Goal: Task Accomplishment & Management: Complete application form

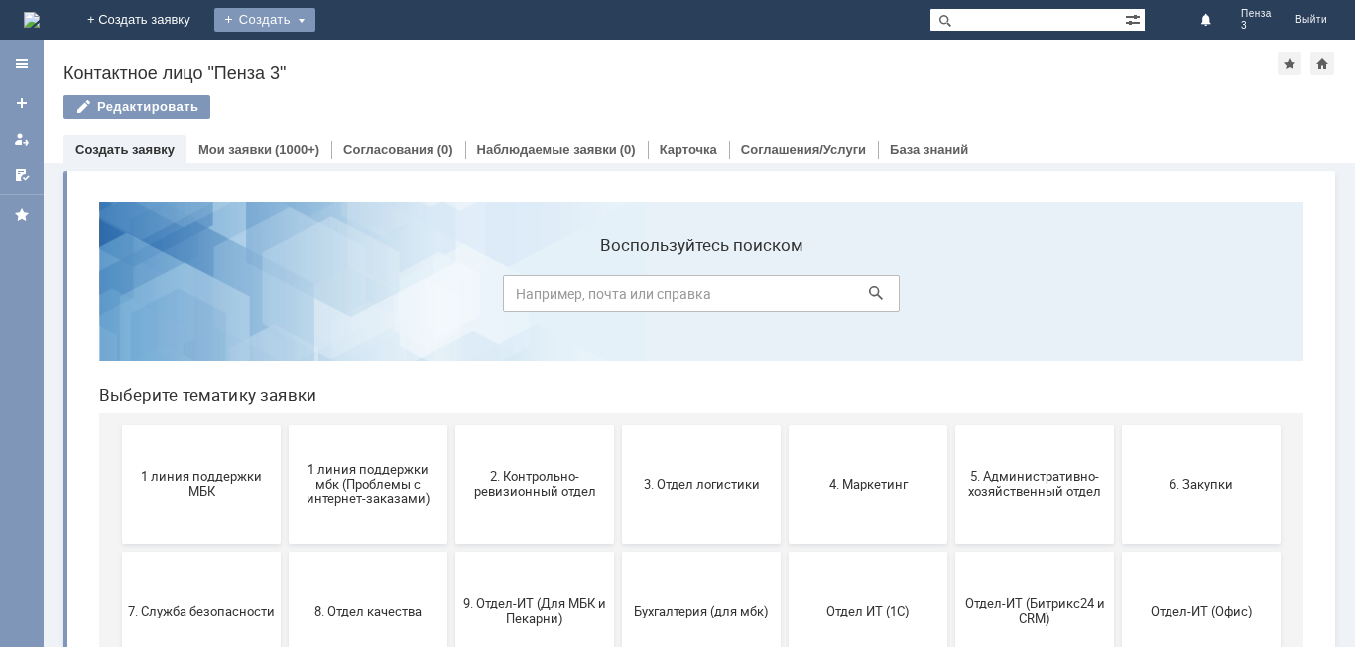
click at [316, 14] on div "Создать" at bounding box center [264, 20] width 101 height 24
click at [369, 53] on link "Заявка" at bounding box center [293, 60] width 151 height 24
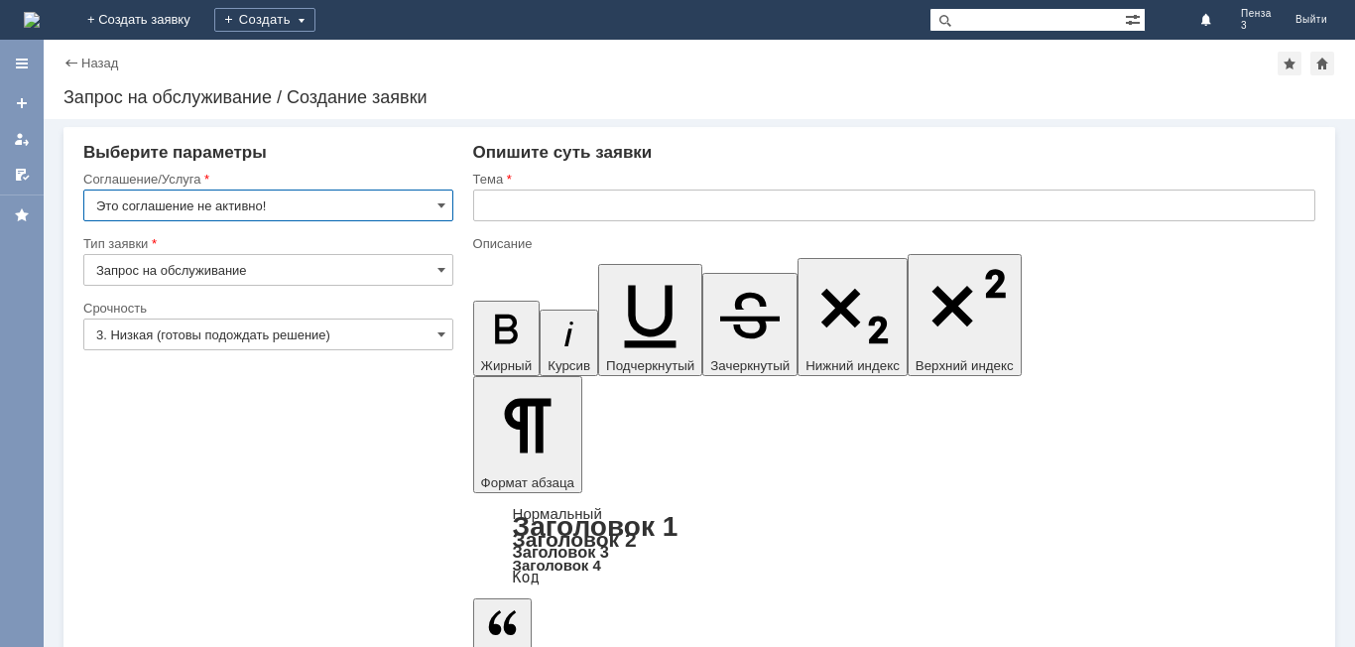
click at [434, 204] on input "Это соглашение не активно!" at bounding box center [268, 206] width 370 height 32
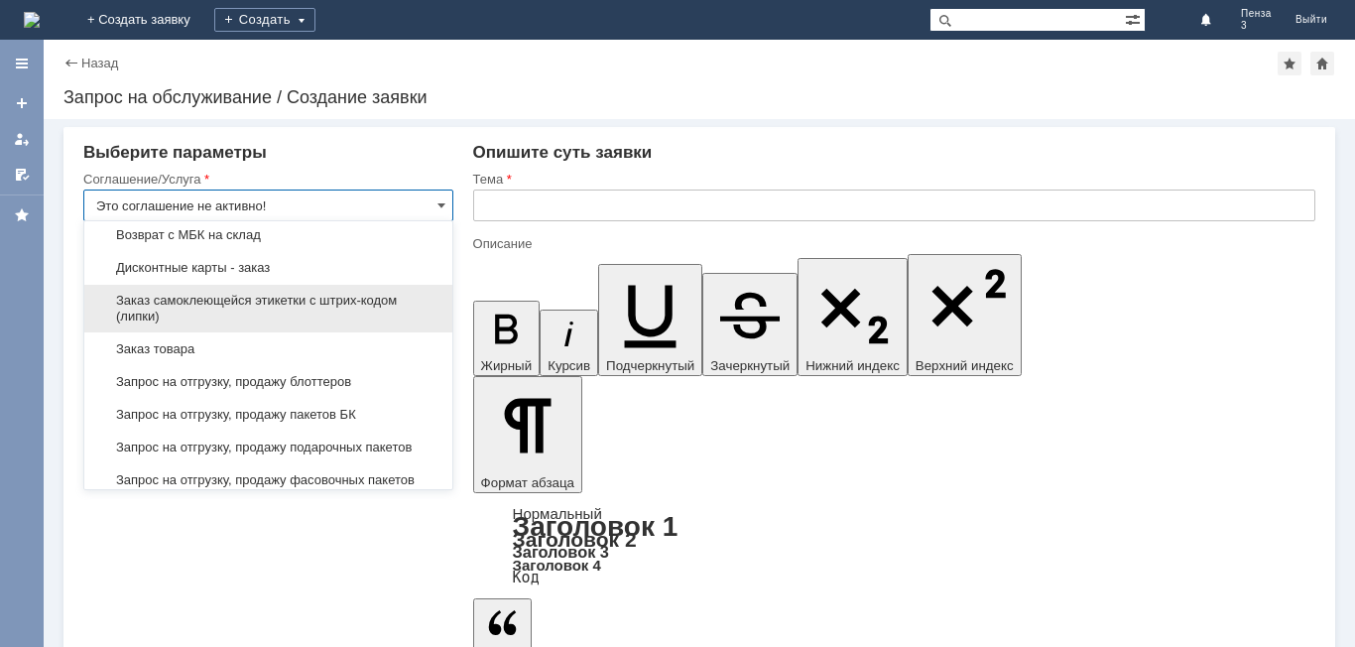
scroll to position [595, 0]
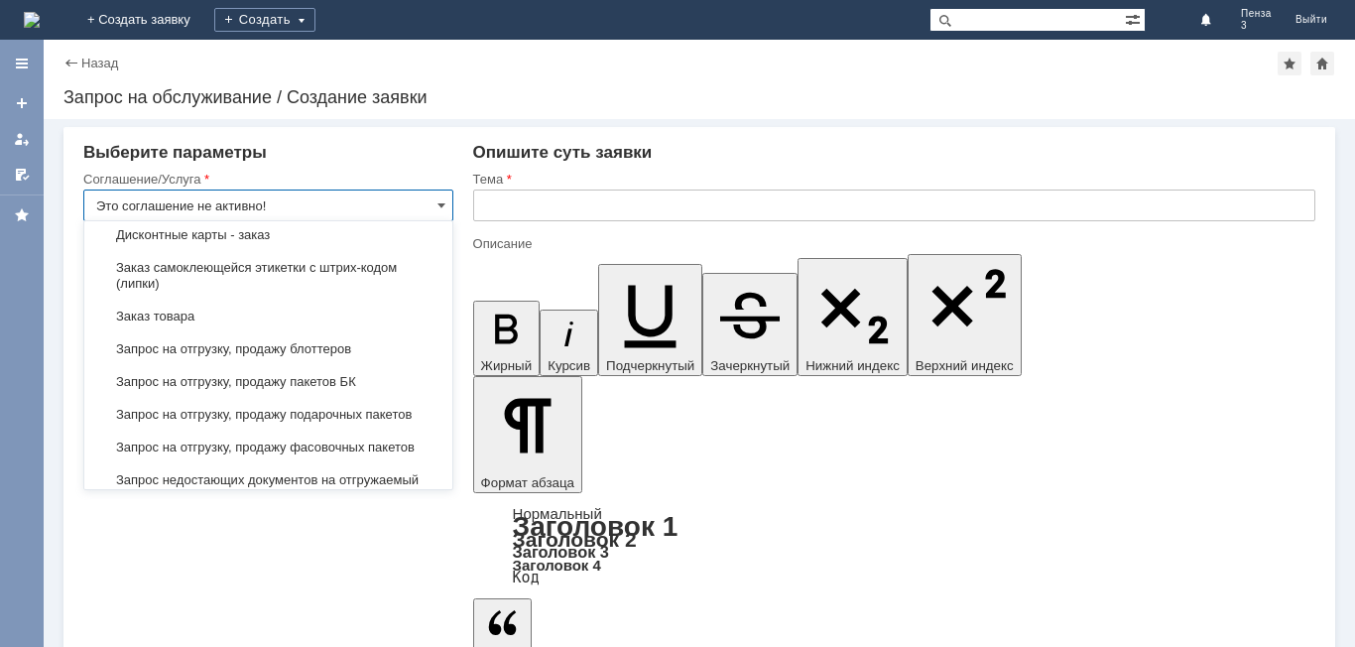
click at [310, 357] on span "Запрос на отгрузку, продажу блоттеров" at bounding box center [268, 349] width 344 height 16
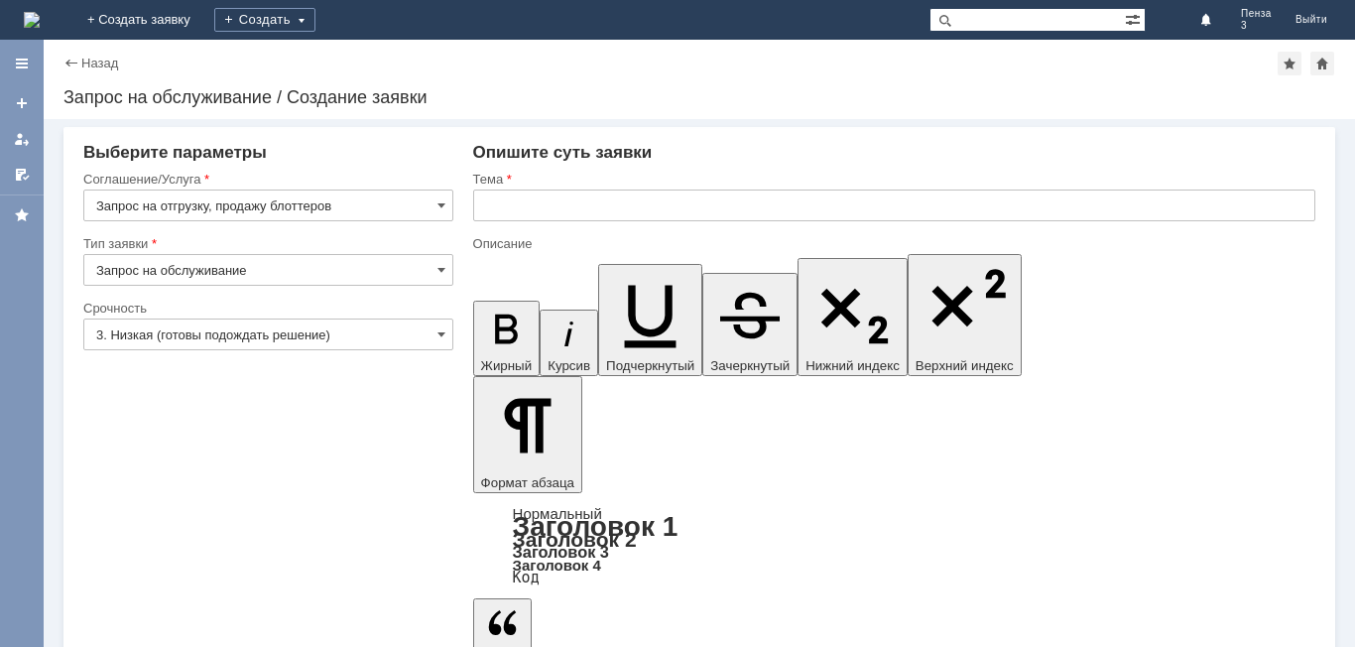
type input "Запрос на отгрузку, продажу блоттеров"
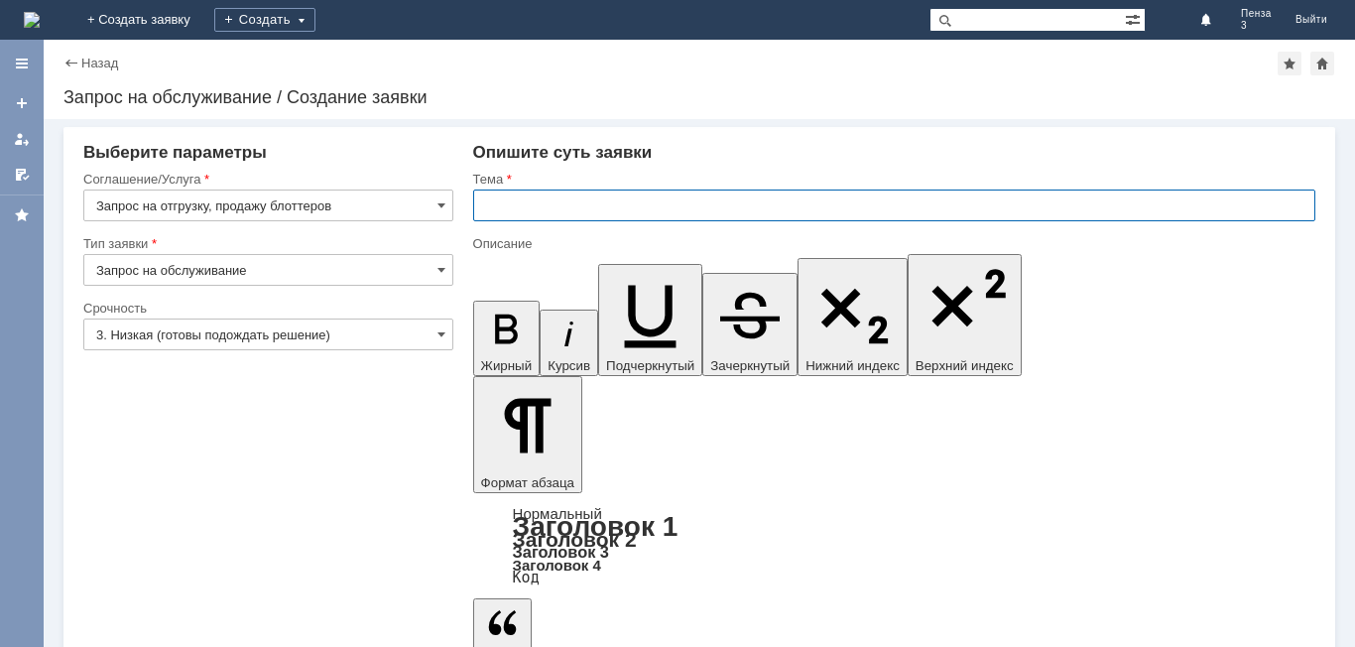
click at [496, 195] on input "text" at bounding box center [894, 206] width 842 height 32
type input "блоттеры на п3"
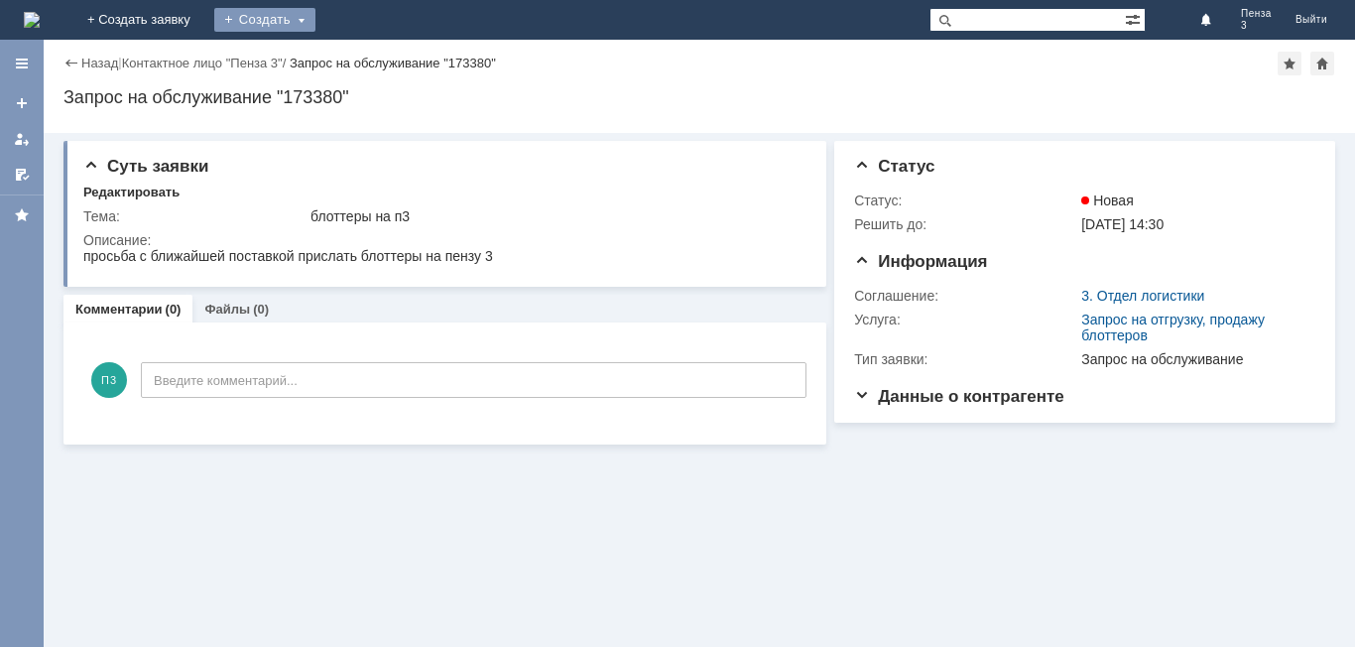
click at [316, 17] on div "Создать" at bounding box center [264, 20] width 101 height 24
click at [369, 55] on link "Заявка" at bounding box center [293, 60] width 151 height 24
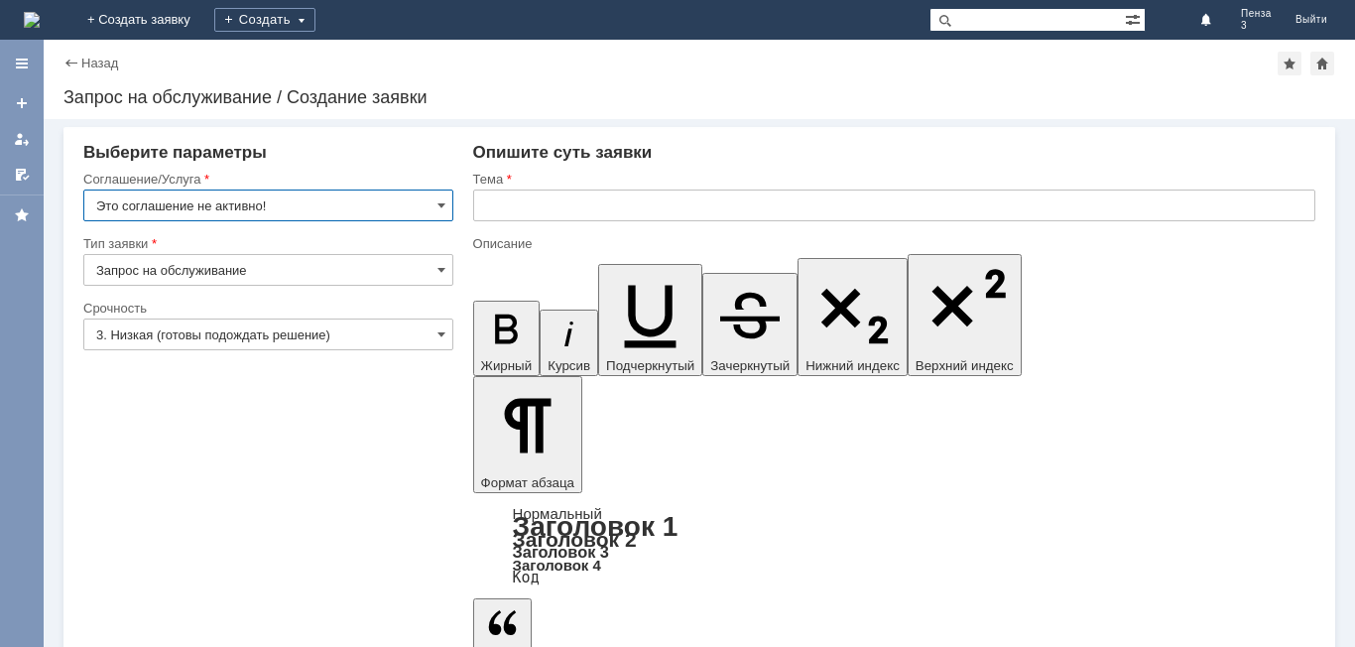
click at [435, 201] on input "Это соглашение не активно!" at bounding box center [268, 206] width 370 height 32
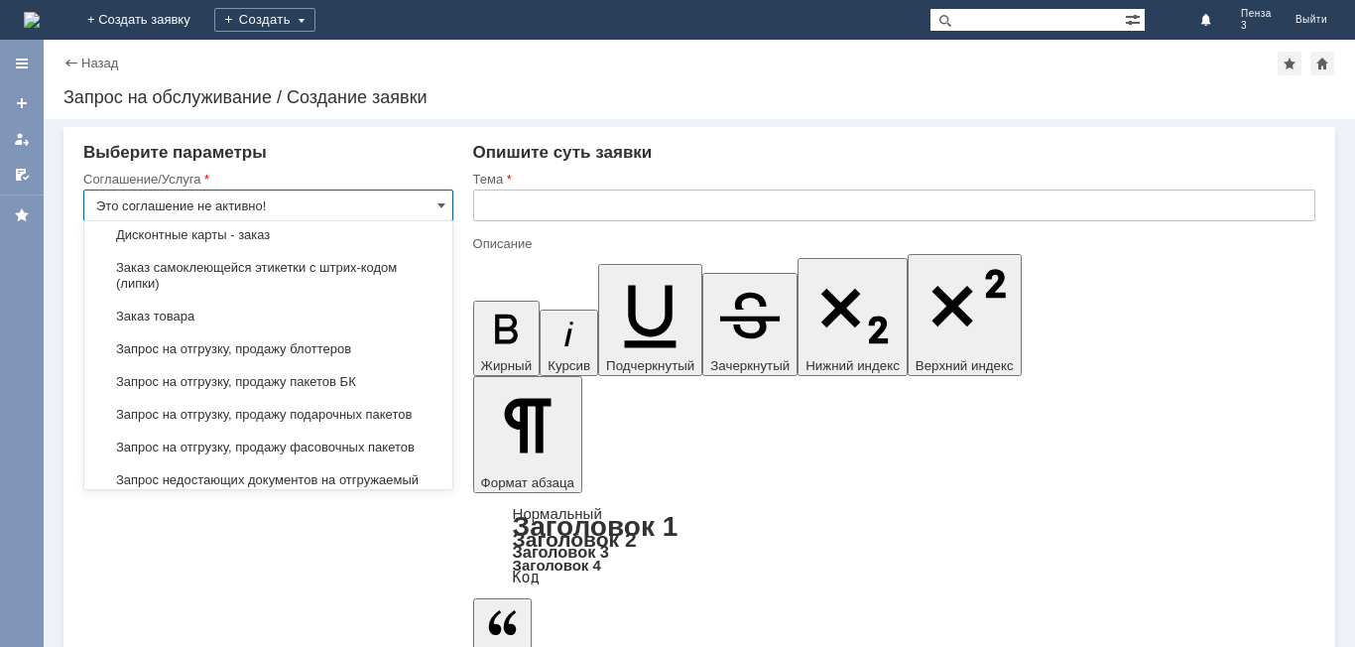
scroll to position [662, 0]
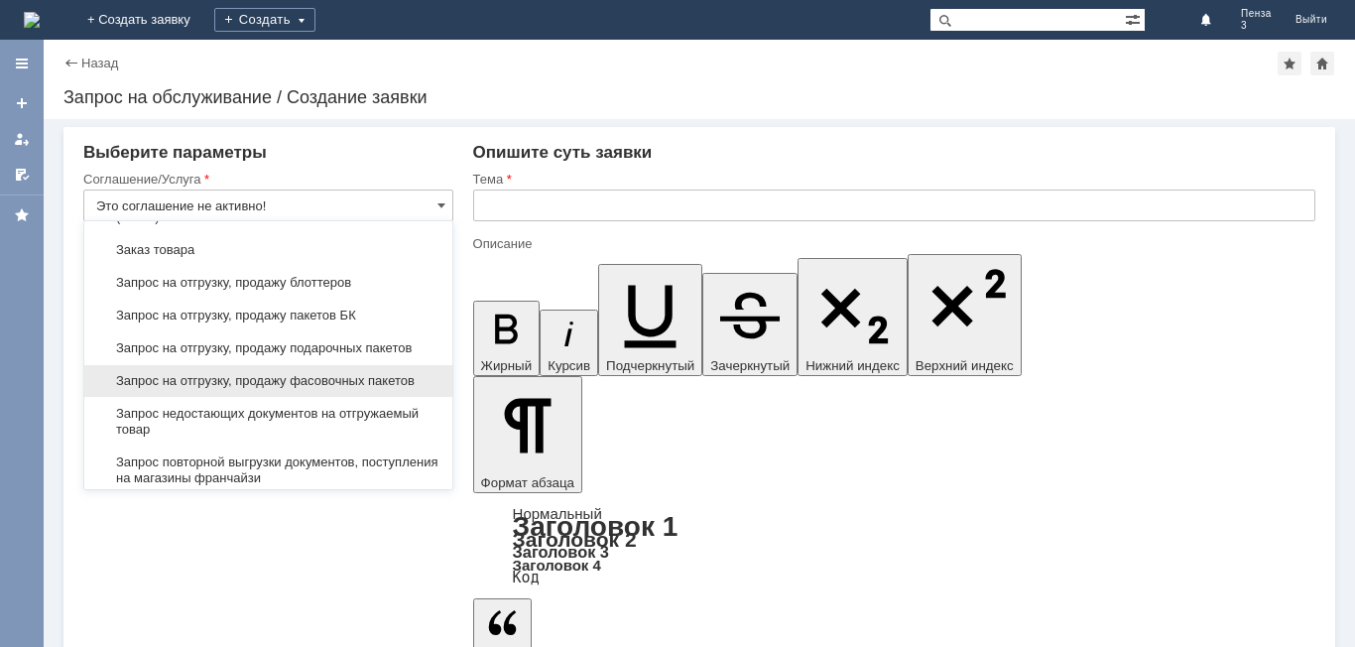
click at [343, 387] on div "Запрос на отгрузку, продажу фасовочных пакетов" at bounding box center [268, 381] width 368 height 32
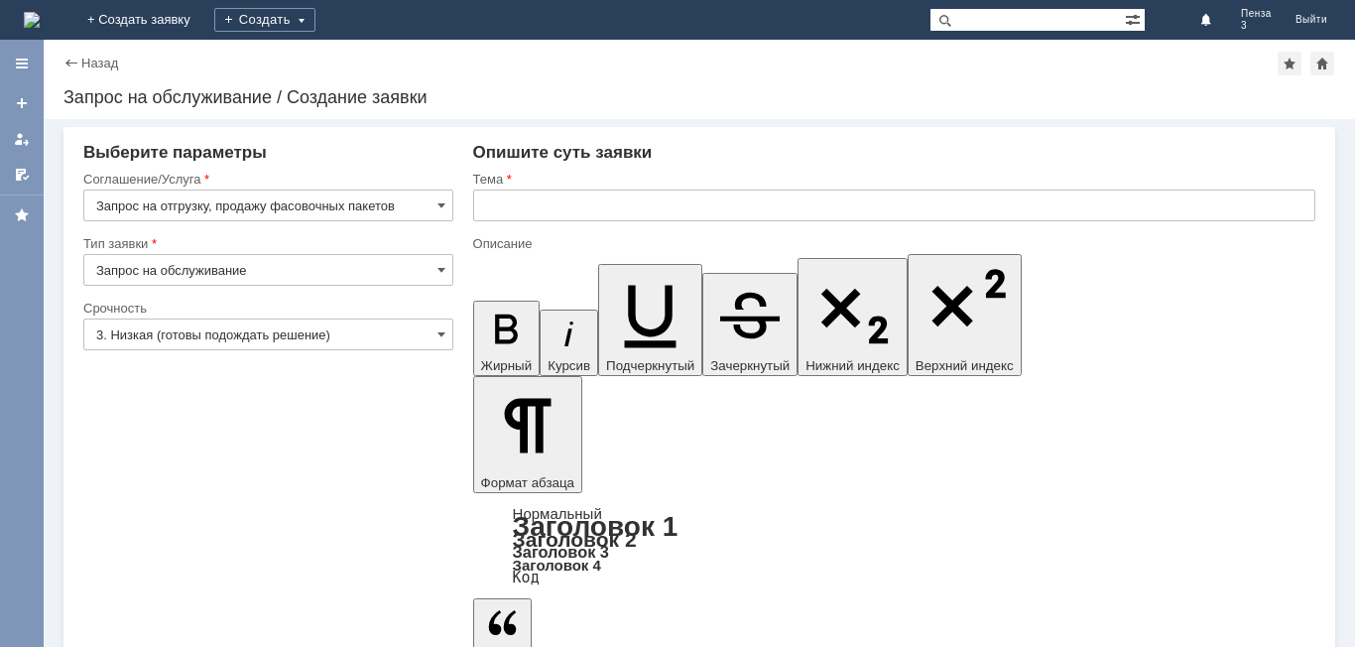
type input "Запрос на отгрузку, продажу фасовочных пакетов"
click at [538, 203] on input "text" at bounding box center [894, 206] width 842 height 32
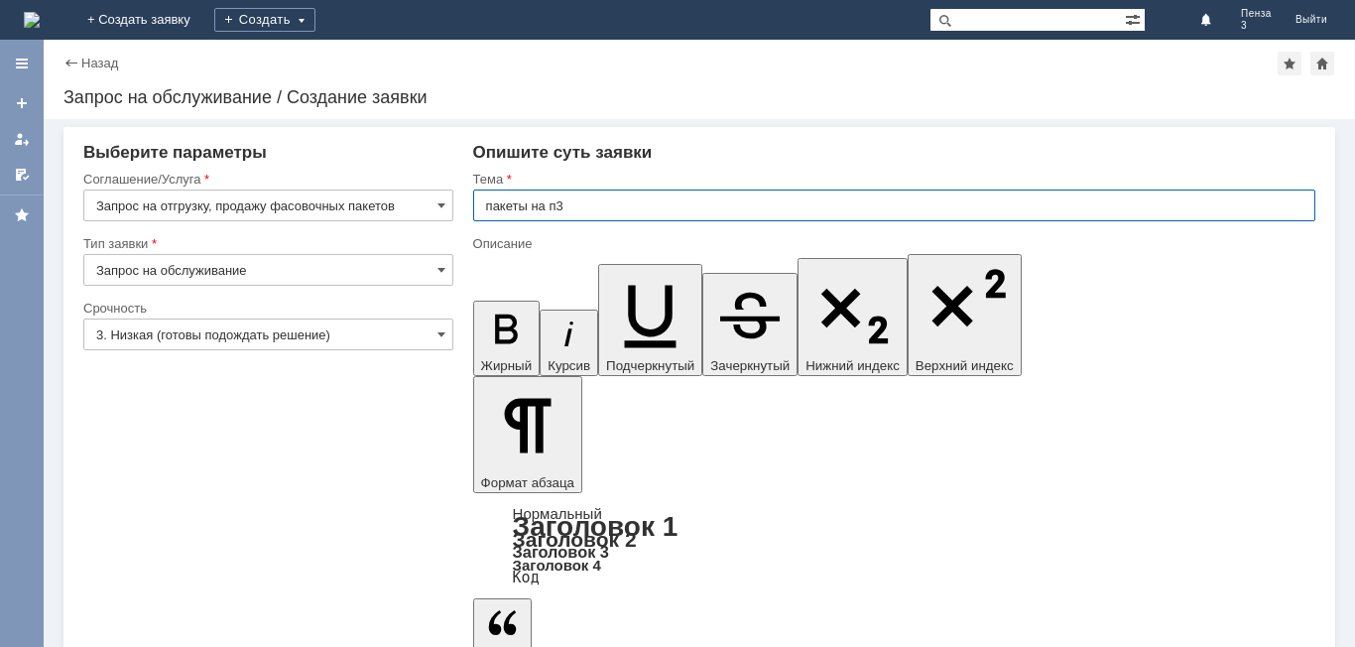
type input "пакеты на п3"
